Goal: Book appointment/travel/reservation

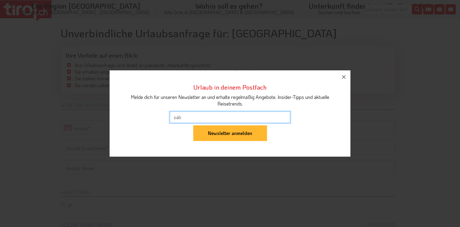
type input "[PERSON_NAME][EMAIL_ADDRESS][DOMAIN_NAME]"
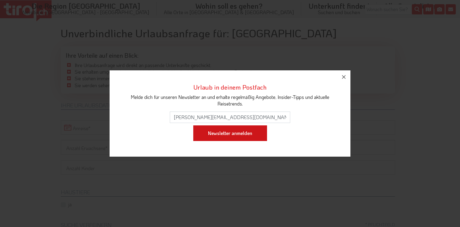
click at [229, 136] on input "Newsletter anmelden" at bounding box center [230, 133] width 74 height 16
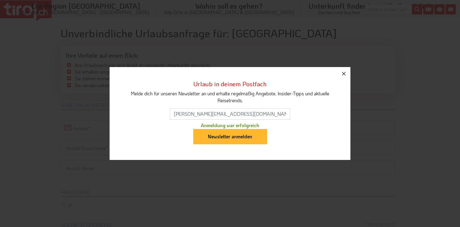
click at [345, 74] on icon "button" at bounding box center [343, 73] width 7 height 7
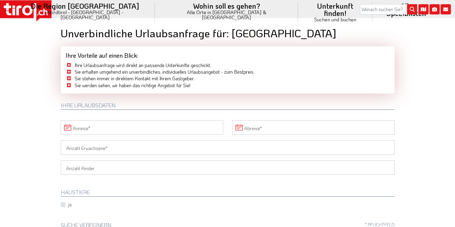
click at [135, 125] on input "Anreise" at bounding box center [142, 127] width 163 height 14
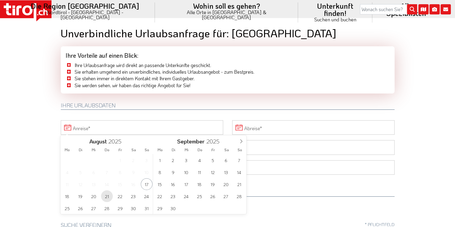
click at [104, 197] on span "21" at bounding box center [107, 196] width 12 height 12
click at [146, 197] on span "24" at bounding box center [147, 196] width 12 height 12
type input "21-08-2025"
type input "24-08-2025"
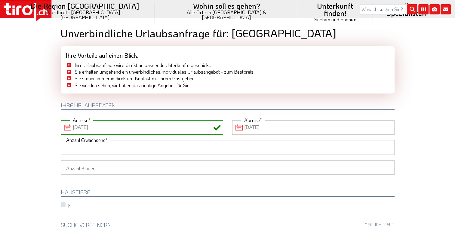
click at [191, 149] on input "Anzahl Erwachsene" at bounding box center [228, 147] width 334 height 14
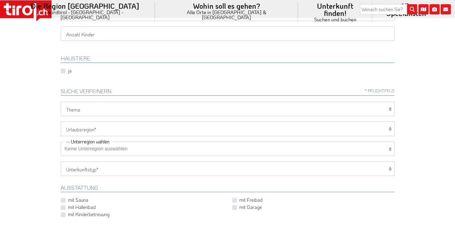
scroll to position [142, 0]
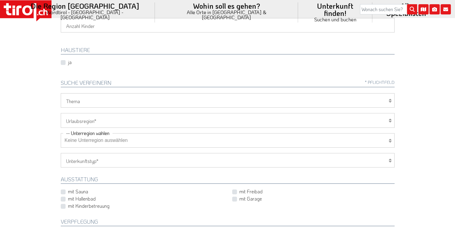
type input "2"
click at [231, 107] on div "Wellness Mountainbiken/Radfahren Familie Wandern Sport Skifahren Motorrad Golf …" at bounding box center [227, 208] width 343 height 230
click at [281, 98] on select "Wellness Mountainbiken/Radfahren Familie Wandern Sport Skifahren Motorrad Golf" at bounding box center [228, 100] width 334 height 14
click at [61, 93] on select "Wellness Mountainbiken/Radfahren Familie Wandern Sport Skifahren Motorrad Golf" at bounding box center [228, 100] width 334 height 14
click at [392, 99] on select "Wellness Mountainbiken/Radfahren Familie Wandern Sport Skifahren Motorrad Golf" at bounding box center [228, 100] width 334 height 14
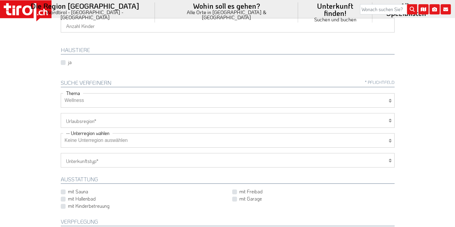
select select "7398"
click at [61, 93] on select "Wellness Mountainbiken/Radfahren Familie Wandern Sport Skifahren Motorrad Golf" at bounding box center [228, 100] width 334 height 14
click at [391, 120] on icon at bounding box center [390, 120] width 3 height 5
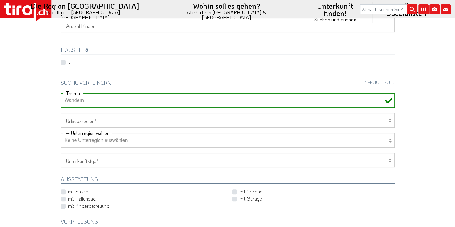
click at [390, 119] on icon at bounding box center [390, 120] width 3 height 5
click at [391, 139] on icon at bounding box center [390, 140] width 3 height 5
click at [390, 158] on icon at bounding box center [390, 160] width 3 height 5
click at [79, 159] on select "Hotel 1-3 Sterne Hotel 4-5 Sterne Ferienwohnung Chalet/Ferienhaus Bauernhöfe" at bounding box center [228, 160] width 334 height 14
select select "1_4-5"
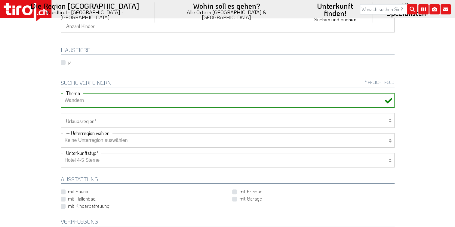
click at [61, 153] on select "Hotel 1-3 Sterne Hotel 4-5 Sterne Ferienwohnung Chalet/Ferienhaus Bauernhöfe" at bounding box center [228, 160] width 334 height 14
click at [68, 199] on label "mit Hallenbad" at bounding box center [82, 199] width 28 height 7
click at [63, 199] on input "mit Hallenbad" at bounding box center [143, 199] width 163 height 4
checkbox input "true"
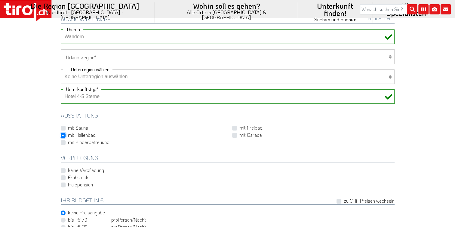
scroll to position [215, 0]
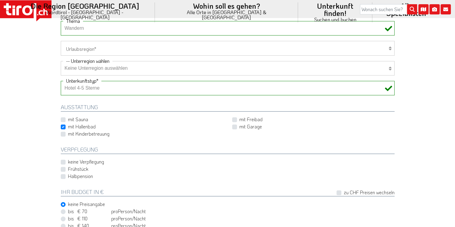
click at [68, 177] on label "Halbpension" at bounding box center [80, 176] width 25 height 7
click at [63, 177] on input "Halbpension" at bounding box center [229, 177] width 334 height 4
checkbox input "true"
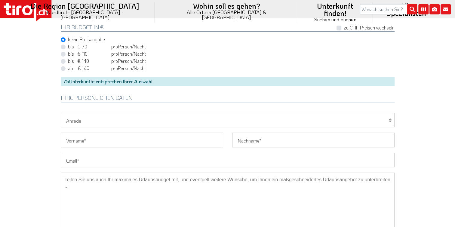
scroll to position [384, 0]
